Goal: Transaction & Acquisition: Obtain resource

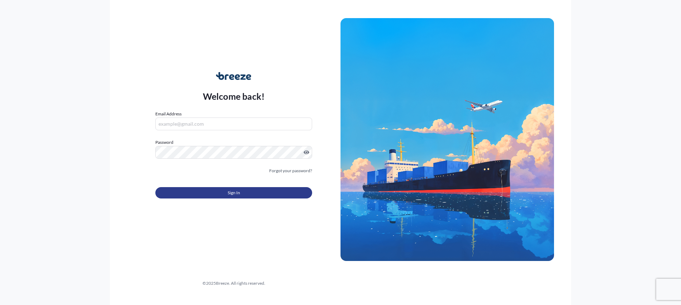
type input "[EMAIL_ADDRESS][DOMAIN_NAME]"
click at [252, 194] on button "Sign In" at bounding box center [233, 192] width 157 height 11
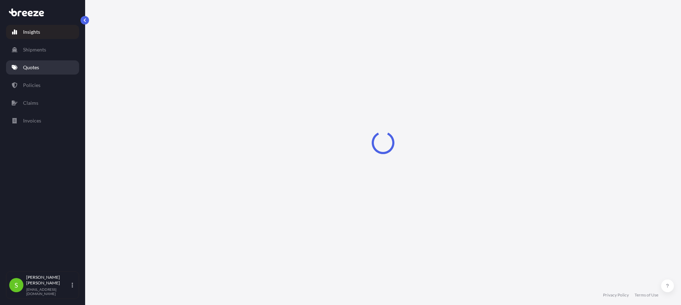
select select "2025"
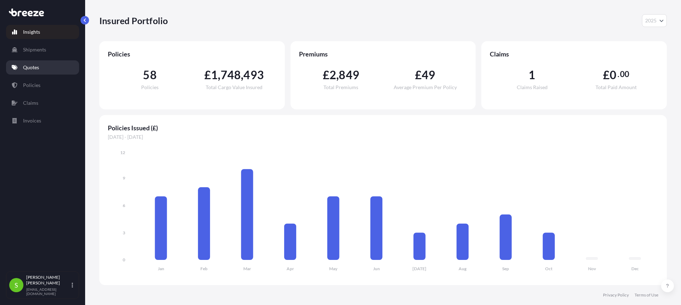
click at [29, 69] on p "Quotes" at bounding box center [31, 67] width 16 height 7
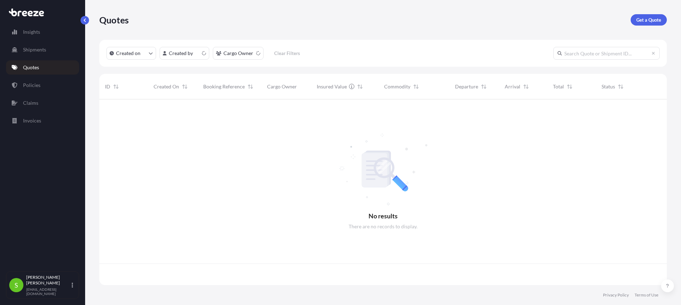
scroll to position [184, 562]
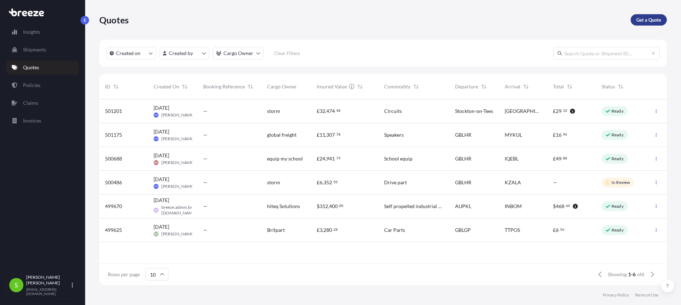
click at [654, 21] on p "Get a Quote" at bounding box center [648, 19] width 25 height 7
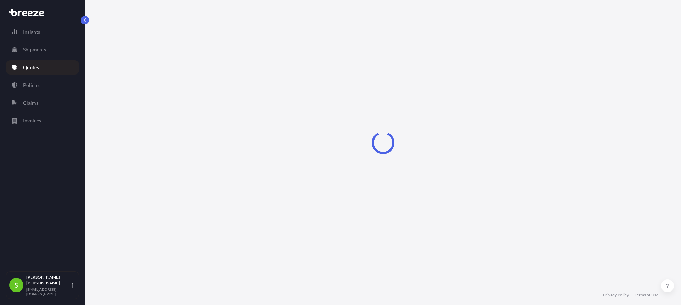
select select "Sea"
select select "1"
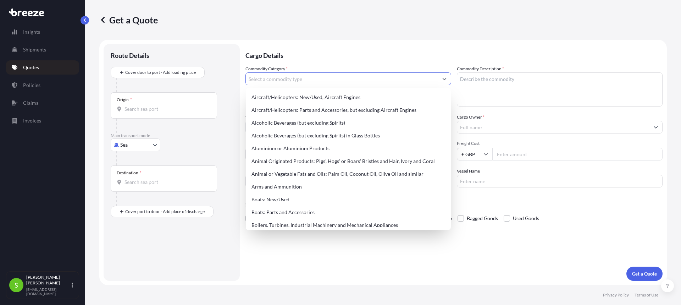
click at [283, 78] on input "Commodity Category *" at bounding box center [342, 78] width 192 height 13
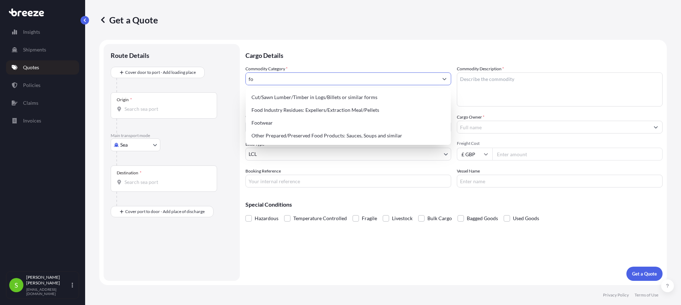
type input "f"
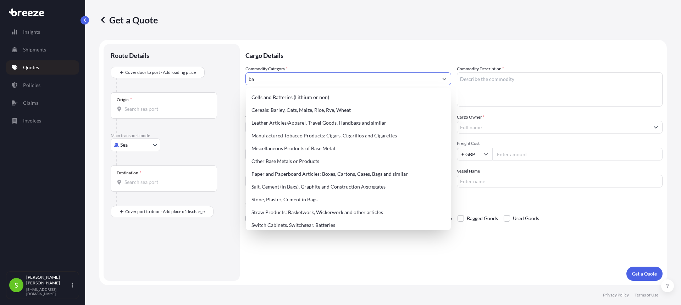
type input "b"
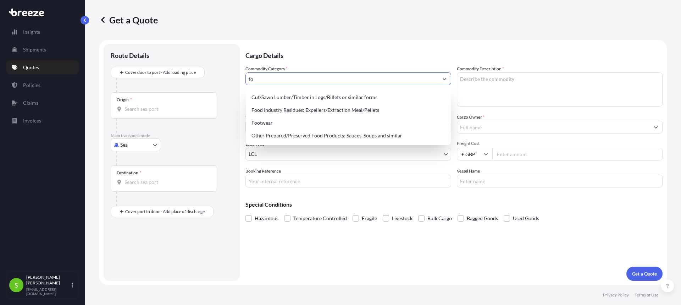
type input "f"
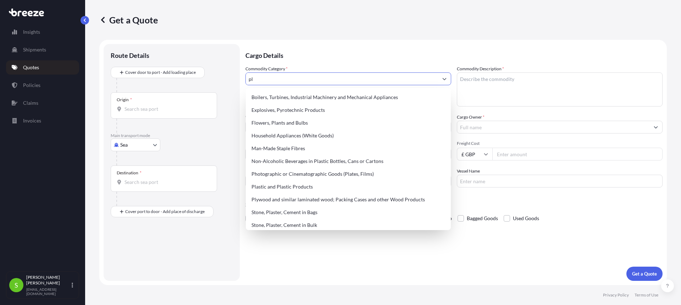
type input "p"
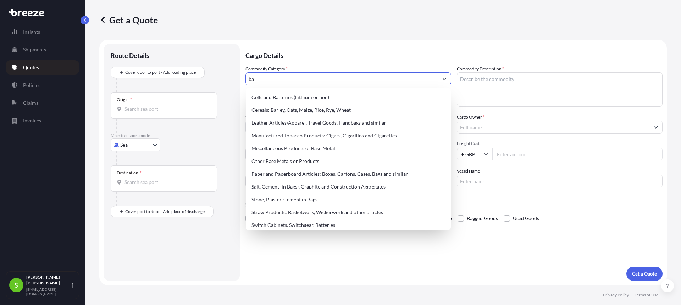
type input "b"
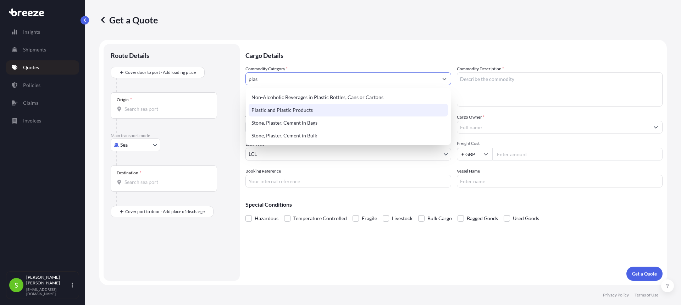
click at [305, 110] on div "Plastic and Plastic Products" at bounding box center [348, 110] width 199 height 13
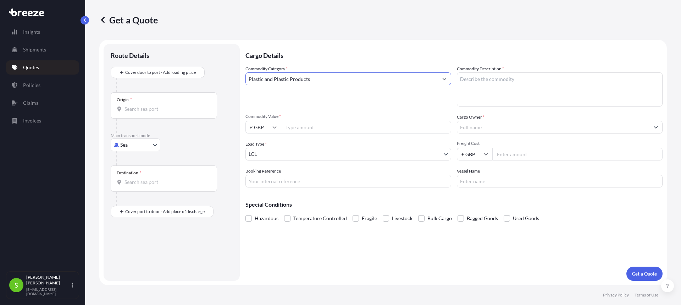
type input "Plastic and Plastic Products"
click at [488, 80] on textarea "Commodity Description *" at bounding box center [560, 89] width 206 height 34
type textarea "food bags for freezers"
click at [315, 128] on input "Commodity Value *" at bounding box center [366, 127] width 170 height 13
type input "87000"
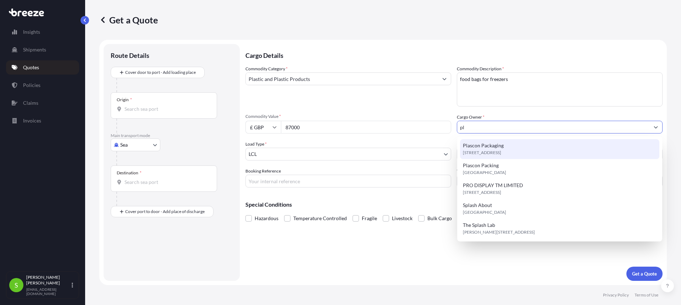
click at [479, 148] on span "Plascon Packaging" at bounding box center [483, 145] width 41 height 7
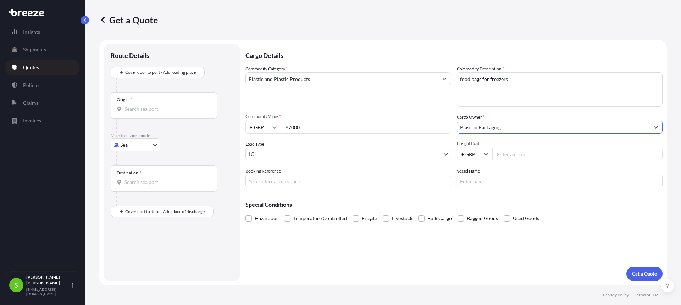
type input "Plascon Packaging"
click at [289, 151] on body "4 options available. 0 options available. 5 options available. Insights Shipmen…" at bounding box center [340, 152] width 681 height 305
click at [268, 154] on body "4 options available. 0 options available. 5 options available. Insights Shipmen…" at bounding box center [340, 152] width 681 height 305
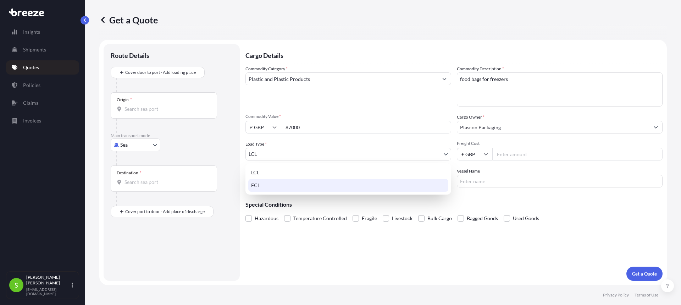
click at [260, 184] on div "FCL" at bounding box center [348, 185] width 200 height 13
select select "2"
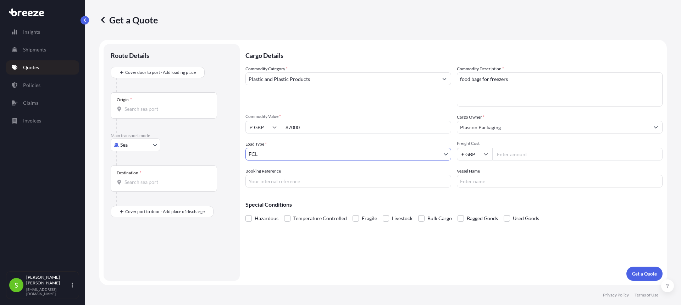
drag, startPoint x: 518, startPoint y: 157, endPoint x: 537, endPoint y: 150, distance: 20.0
click at [521, 155] on input "Freight Cost" at bounding box center [577, 154] width 170 height 13
type input "1265"
type input "tbc"
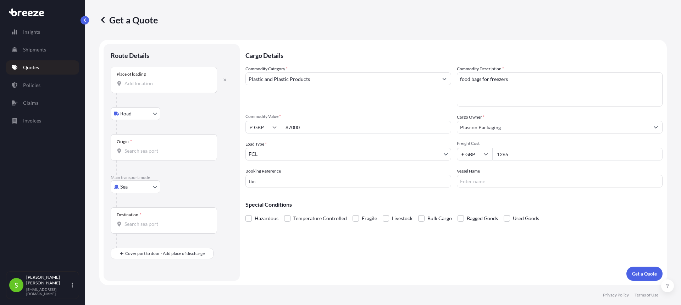
click at [142, 82] on input "Place of loading" at bounding box center [166, 83] width 84 height 7
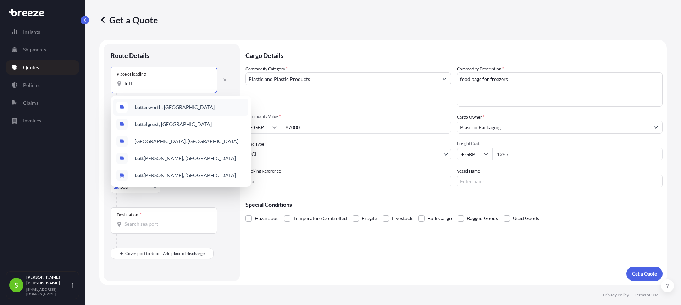
click at [152, 106] on span "Lutt erworth, [GEOGRAPHIC_DATA]" at bounding box center [175, 107] width 80 height 7
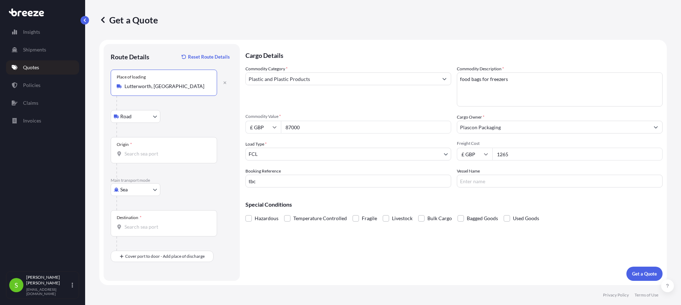
type input "Lutterworth, [GEOGRAPHIC_DATA]"
click at [138, 148] on div "Origin *" at bounding box center [164, 150] width 106 height 26
click at [138, 150] on input "Origin *" at bounding box center [166, 153] width 84 height 7
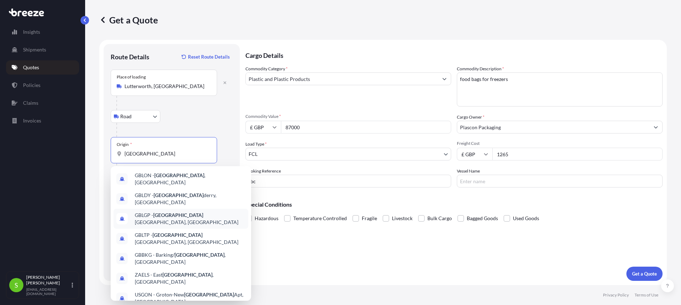
click at [176, 213] on span "GBLGP - [GEOGRAPHIC_DATA], [GEOGRAPHIC_DATA]" at bounding box center [190, 218] width 111 height 14
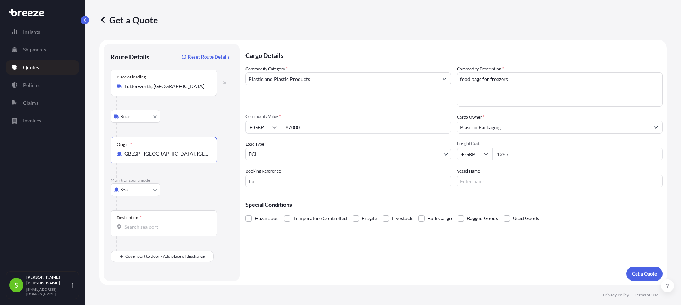
type input "GBLGP - [GEOGRAPHIC_DATA], [GEOGRAPHIC_DATA]"
click at [150, 222] on div "Destination *" at bounding box center [164, 223] width 106 height 26
click at [150, 223] on input "Destination *" at bounding box center [166, 226] width 84 height 7
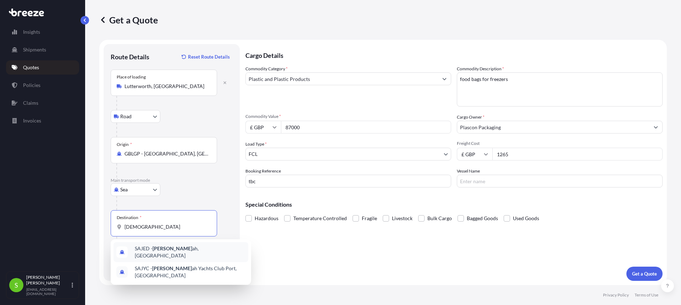
click at [173, 250] on span "[PERSON_NAME] ah, [GEOGRAPHIC_DATA]" at bounding box center [190, 252] width 111 height 14
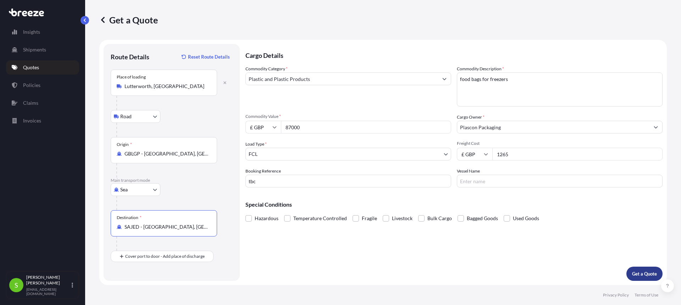
type input "SAJED - [GEOGRAPHIC_DATA], [GEOGRAPHIC_DATA]"
click at [643, 274] on p "Get a Quote" at bounding box center [644, 273] width 25 height 7
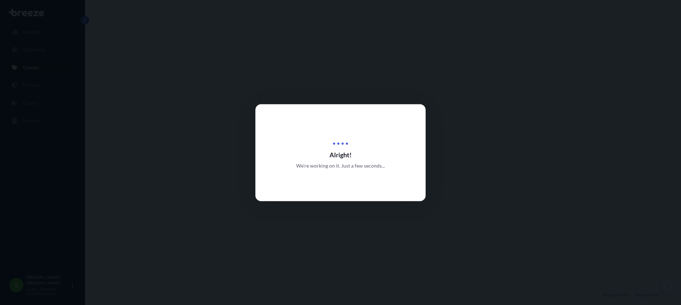
select select "Road"
select select "Sea"
select select "2"
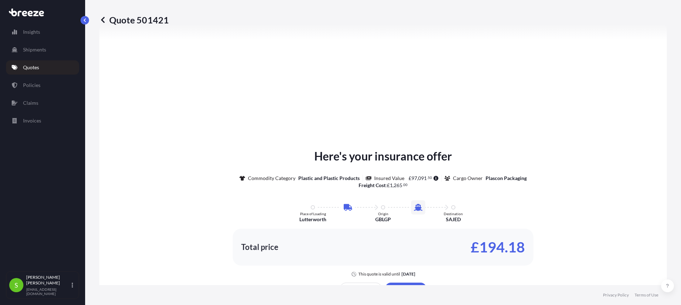
scroll to position [364, 0]
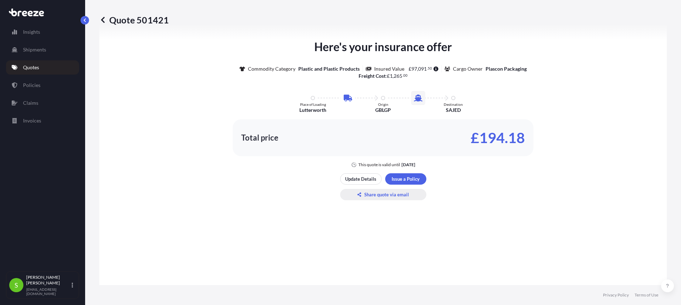
click at [389, 197] on p "Share quote via email" at bounding box center [386, 194] width 45 height 7
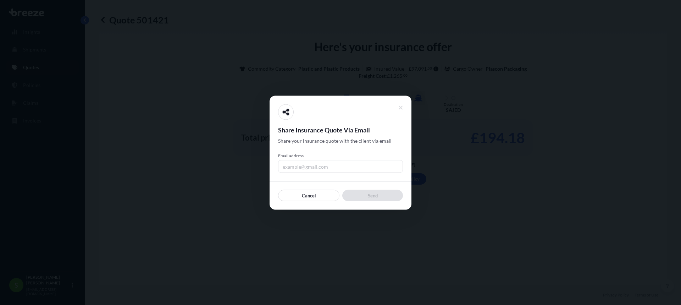
click at [327, 171] on input "Email address" at bounding box center [340, 166] width 125 height 13
type input "[EMAIL_ADDRESS][DOMAIN_NAME]"
